Goal: Information Seeking & Learning: Learn about a topic

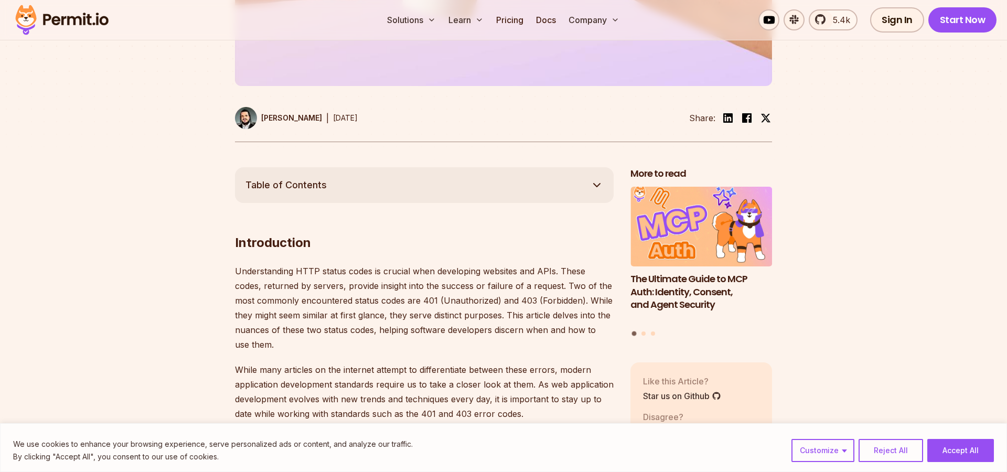
scroll to position [598, 0]
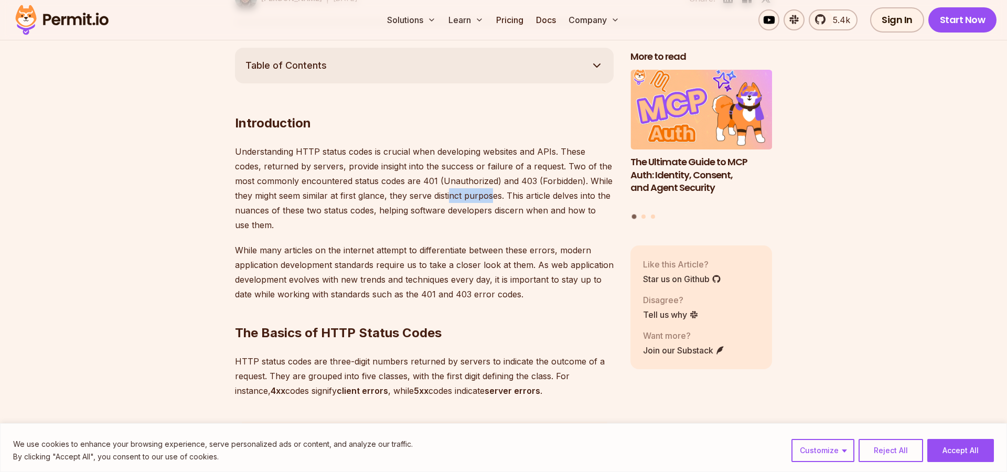
drag, startPoint x: 474, startPoint y: 194, endPoint x: 484, endPoint y: 193, distance: 10.5
click at [476, 194] on p "Understanding HTTP status codes is crucial when developing websites and APIs. T…" at bounding box center [424, 188] width 379 height 88
click at [480, 193] on p "Understanding HTTP status codes is crucial when developing websites and APIs. T…" at bounding box center [424, 188] width 379 height 88
drag, startPoint x: 540, startPoint y: 195, endPoint x: 561, endPoint y: 195, distance: 20.5
click at [561, 195] on p "Understanding HTTP status codes is crucial when developing websites and APIs. T…" at bounding box center [424, 188] width 379 height 88
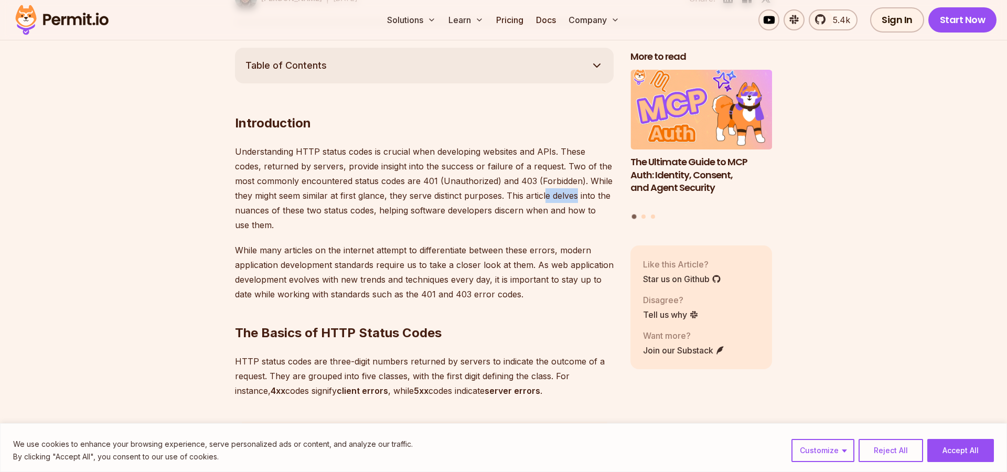
click at [561, 195] on p "Understanding HTTP status codes is crucial when developing websites and APIs. T…" at bounding box center [424, 188] width 379 height 88
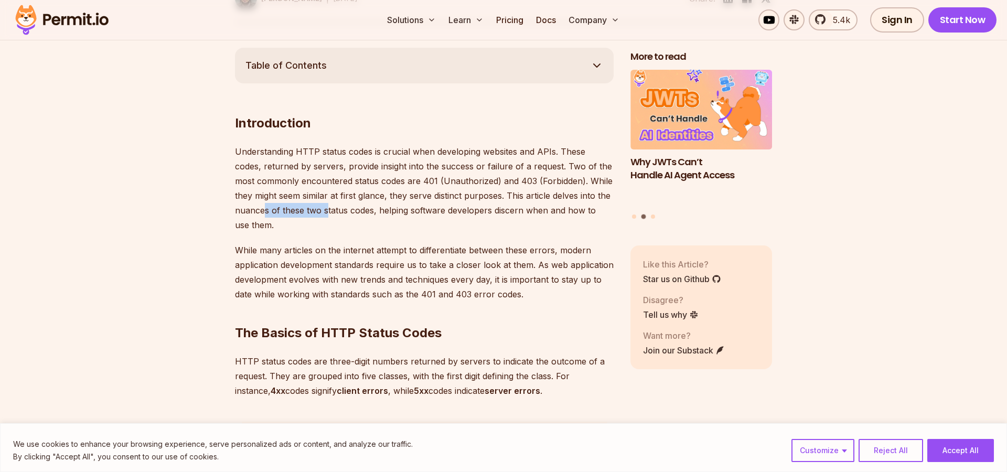
click at [327, 216] on p "Understanding HTTP status codes is crucial when developing websites and APIs. T…" at bounding box center [424, 188] width 379 height 88
click at [442, 211] on p "Understanding HTTP status codes is crucial when developing websites and APIs. T…" at bounding box center [424, 188] width 379 height 88
drag, startPoint x: 424, startPoint y: 210, endPoint x: 466, endPoint y: 209, distance: 42.0
click at [466, 209] on p "Understanding HTTP status codes is crucial when developing websites and APIs. T…" at bounding box center [424, 188] width 379 height 88
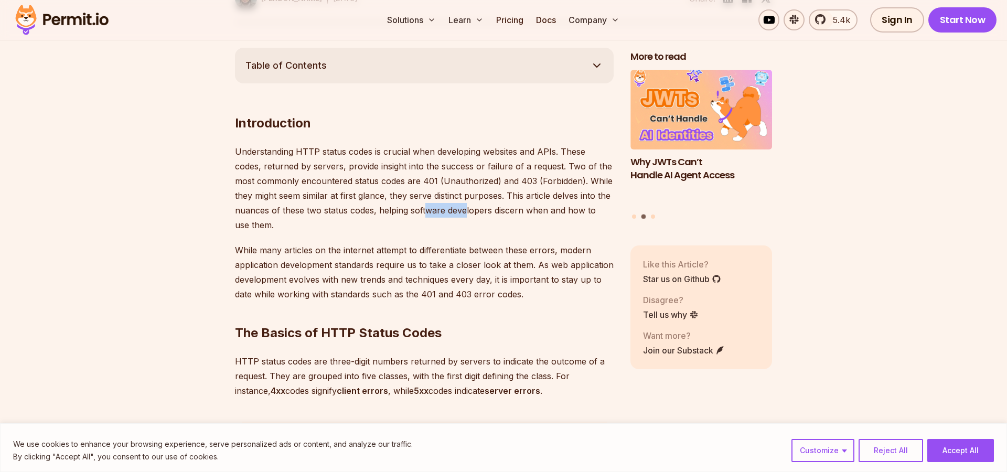
click at [466, 209] on p "Understanding HTTP status codes is crucial when developing websites and APIs. T…" at bounding box center [424, 188] width 379 height 88
drag, startPoint x: 510, startPoint y: 208, endPoint x: 537, endPoint y: 208, distance: 27.3
click at [537, 208] on p "Understanding HTTP status codes is crucial when developing websites and APIs. T…" at bounding box center [424, 188] width 379 height 88
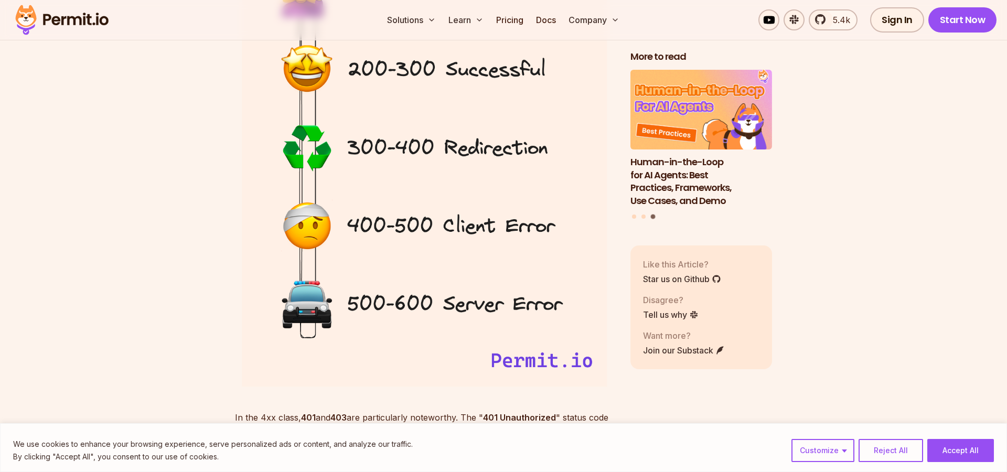
scroll to position [837, 0]
